Goal: Information Seeking & Learning: Learn about a topic

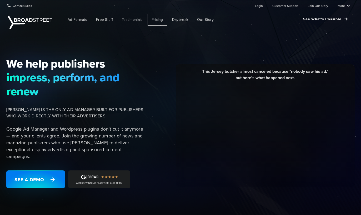
click at [154, 19] on span "Pricing" at bounding box center [158, 20] width 12 height 6
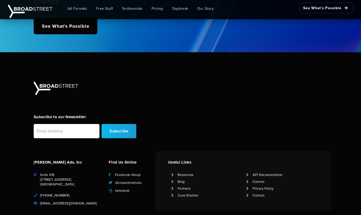
scroll to position [1330, 0]
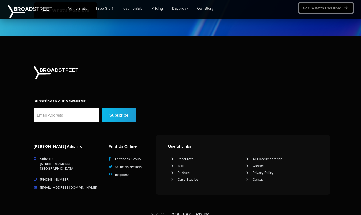
click at [321, 8] on link "See What's Possible" at bounding box center [326, 8] width 54 height 11
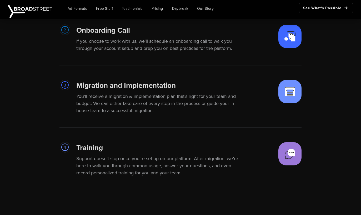
scroll to position [782, 0]
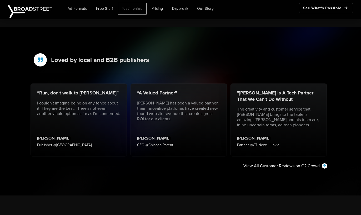
click at [141, 9] on span "Testimonials" at bounding box center [132, 9] width 21 height 6
